Goal: Information Seeking & Learning: Stay updated

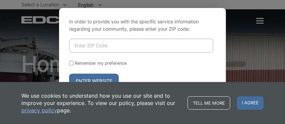
click at [118, 44] on input "Enter ZIP Code" at bounding box center [141, 46] width 144 height 14
type input "92020"
click at [69, 74] on button "Enter Website" at bounding box center [94, 81] width 50 height 15
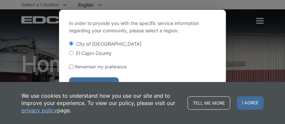
click at [92, 79] on button "Enter Website" at bounding box center [94, 84] width 50 height 15
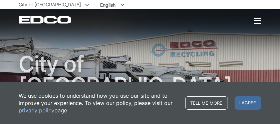
click at [260, 20] on div at bounding box center [257, 21] width 7 height 6
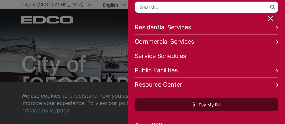
scroll to position [33, 0]
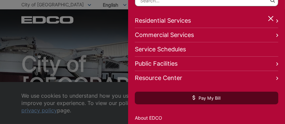
click at [175, 49] on link "Service Schedules" at bounding box center [207, 49] width 144 height 14
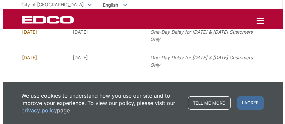
scroll to position [577, 0]
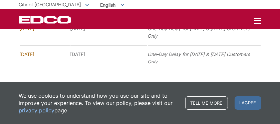
click at [258, 19] on div at bounding box center [257, 21] width 7 height 6
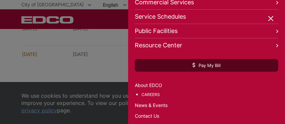
scroll to position [67, 0]
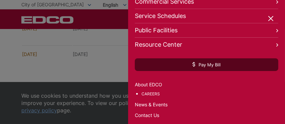
click at [159, 105] on link "News & Events" at bounding box center [207, 104] width 144 height 7
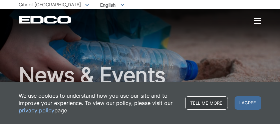
click at [205, 103] on link "Tell me more" at bounding box center [206, 103] width 43 height 13
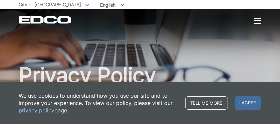
click at [257, 20] on div at bounding box center [257, 20] width 7 height 1
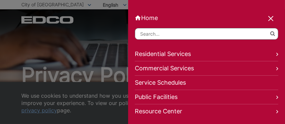
scroll to position [82, 0]
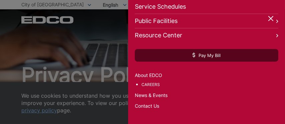
click at [156, 92] on link "News & Events" at bounding box center [207, 95] width 144 height 7
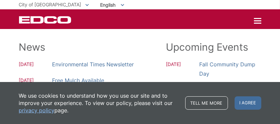
scroll to position [67, 0]
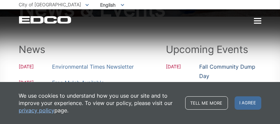
click at [216, 67] on link "Fall Community Dump Day" at bounding box center [231, 71] width 62 height 19
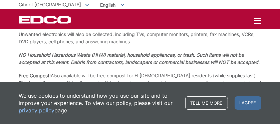
scroll to position [205, 0]
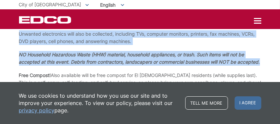
drag, startPoint x: 16, startPoint y: 47, endPoint x: 46, endPoint y: 69, distance: 36.7
click at [46, 69] on div "Fall Community Dump Day October 4, 2025 This service is free and for the City o…" at bounding box center [140, 11] width 280 height 266
copy div "Fall Community Dump Day October 4, 2025 This service is free and for the City o…"
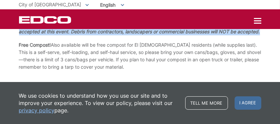
scroll to position [239, 0]
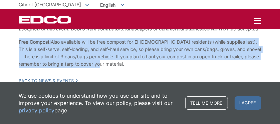
drag, startPoint x: 16, startPoint y: 47, endPoint x: 164, endPoint y: 67, distance: 150.0
copy p "Free Compost! Also available will be free compost for El Cajon residents (while…"
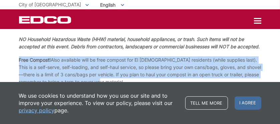
scroll to position [259, 0]
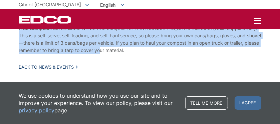
click at [77, 66] on icon at bounding box center [77, 66] width 2 height 3
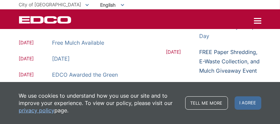
scroll to position [100, 0]
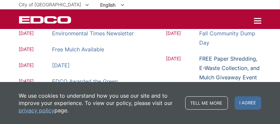
click at [219, 59] on link "FREE Paper Shredding, E-Waste Collection, and Mulch Giveaway Event" at bounding box center [231, 68] width 62 height 28
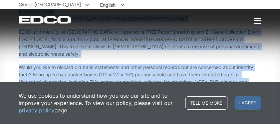
scroll to position [298, 0]
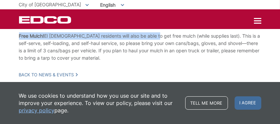
drag, startPoint x: 19, startPoint y: 49, endPoint x: 166, endPoint y: 57, distance: 147.2
copy div "LORE Ipsum Dolorsita, C-Adipi Elitseddoe, tem Incid Utlabore Etdol Magnaali 99,…"
